Goal: Information Seeking & Learning: Learn about a topic

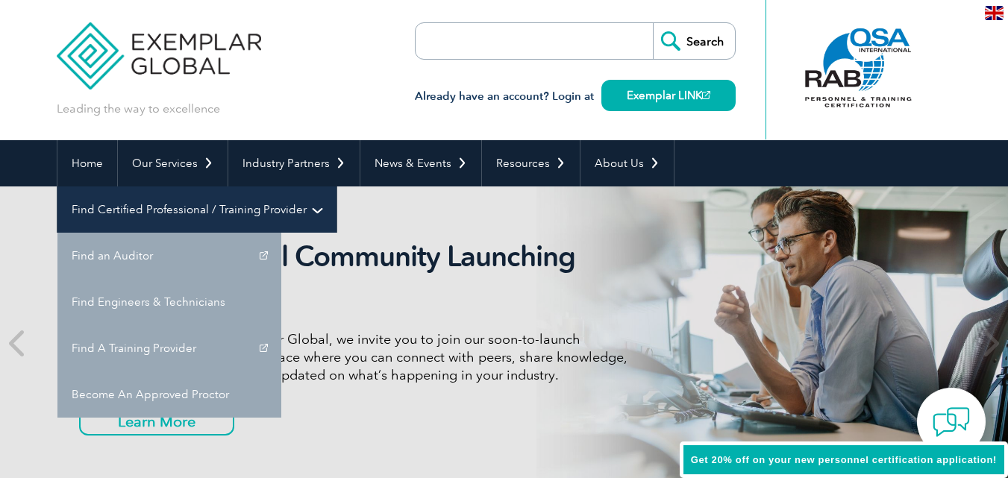
click at [337, 187] on link "Find Certified Professional / Training Provider" at bounding box center [196, 210] width 279 height 46
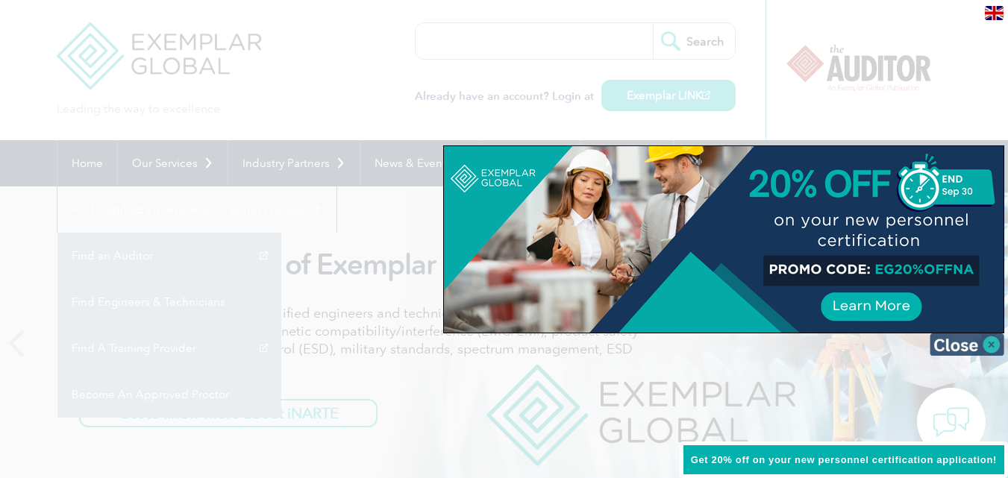
click at [967, 349] on img at bounding box center [967, 345] width 75 height 22
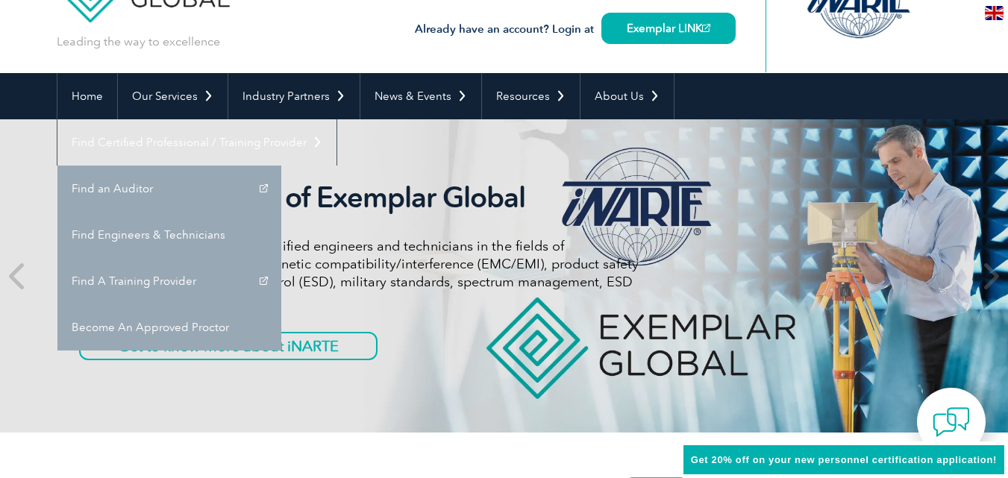
scroll to position [75, 0]
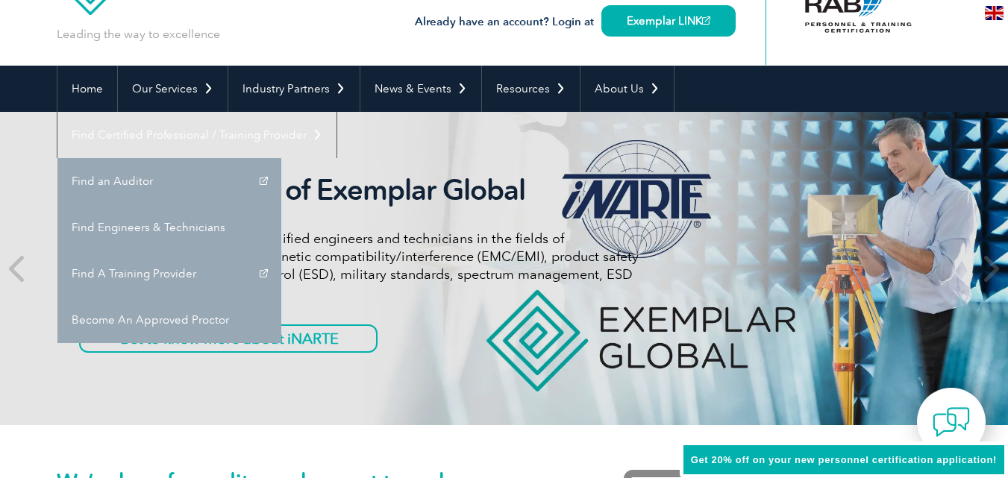
click at [454, 274] on p "iNARTE certifications are for qualified engineers and technicians in the fields…" at bounding box center [359, 266] width 560 height 72
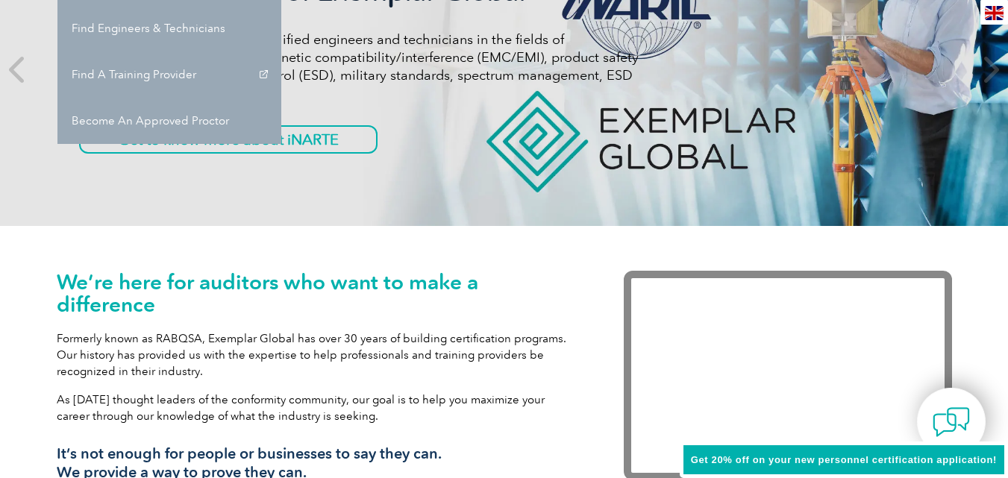
scroll to position [0, 0]
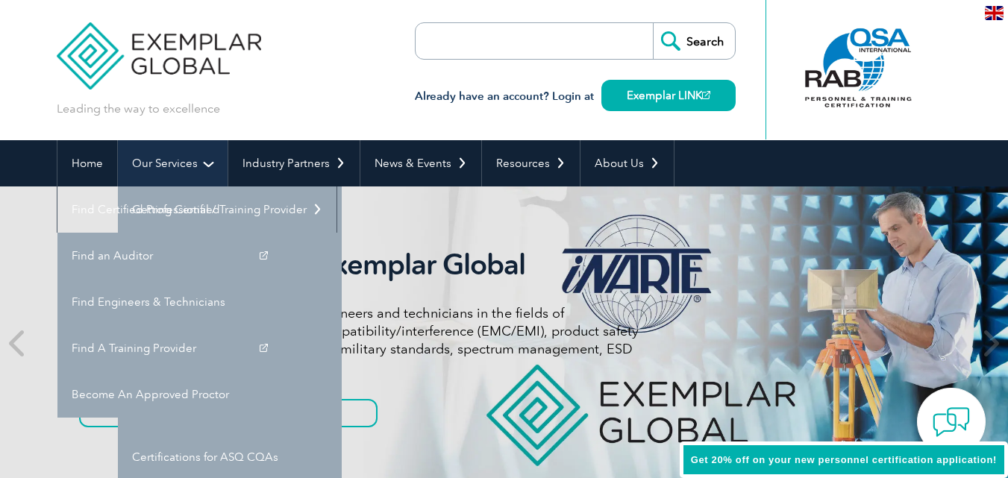
click at [159, 159] on link "Our Services" at bounding box center [173, 163] width 110 height 46
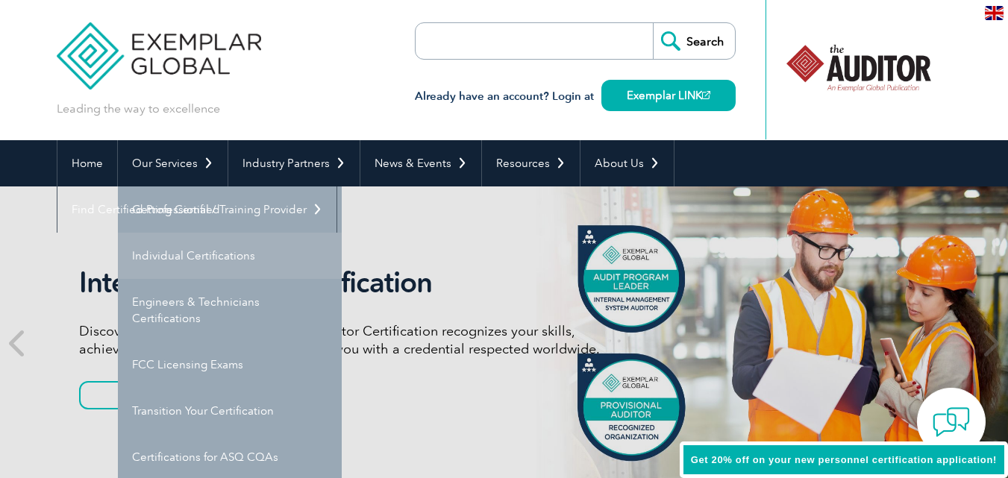
click at [225, 259] on link "Individual Certifications" at bounding box center [230, 256] width 224 height 46
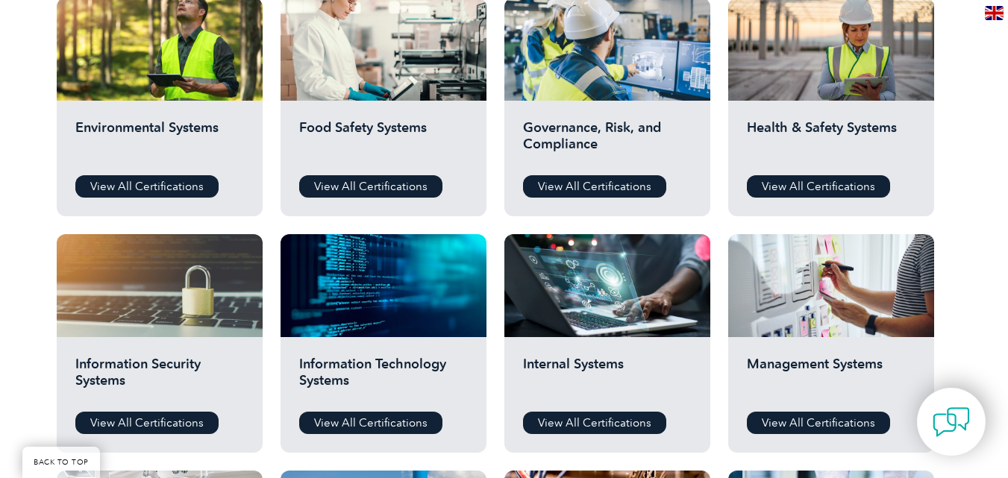
scroll to position [597, 0]
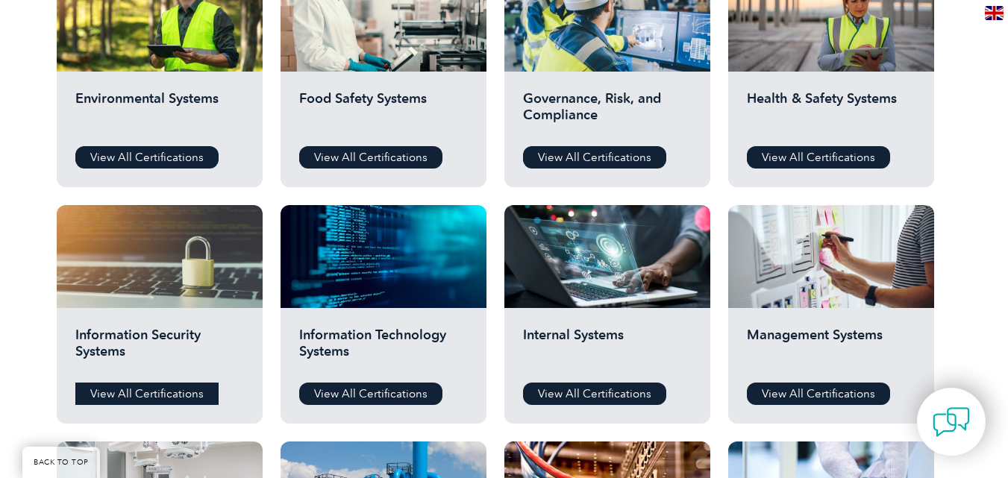
click at [129, 393] on link "View All Certifications" at bounding box center [146, 394] width 143 height 22
